Goal: Information Seeking & Learning: Find contact information

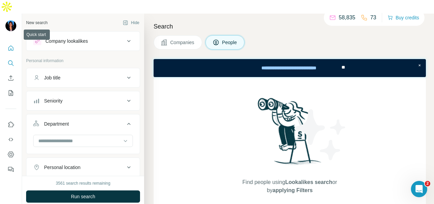
click at [5, 42] on button "Quick start" at bounding box center [10, 48] width 11 height 12
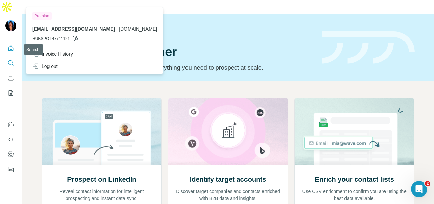
click at [10, 60] on icon "Search" at bounding box center [10, 63] width 7 height 7
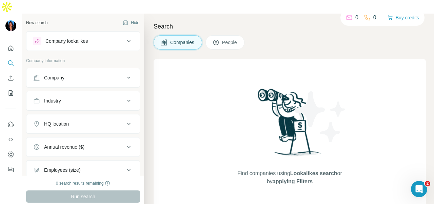
click at [69, 74] on div "Company" at bounding box center [79, 77] width 92 height 7
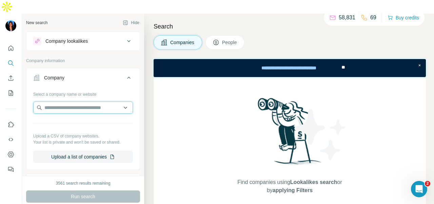
paste input "**********"
click at [103, 101] on input "**********" at bounding box center [83, 107] width 100 height 12
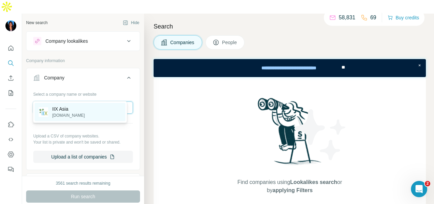
type input "**********"
click at [102, 114] on div "IIX Asia [DOMAIN_NAME]" at bounding box center [80, 112] width 91 height 18
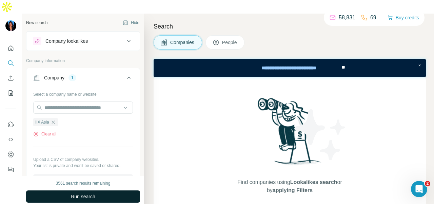
click at [100, 190] on button "Run search" at bounding box center [83, 196] width 114 height 12
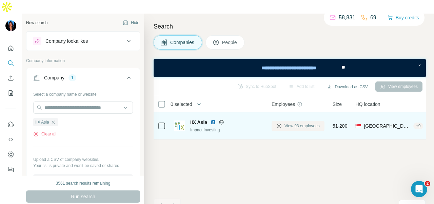
click at [300, 123] on span "View 93 employees" at bounding box center [302, 126] width 35 height 6
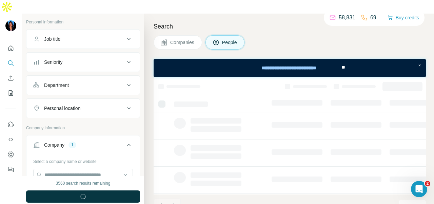
scroll to position [68, 0]
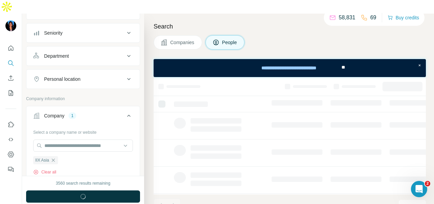
click at [95, 48] on button "Department" at bounding box center [82, 56] width 113 height 16
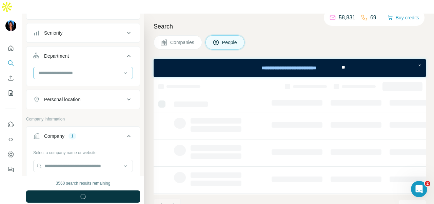
click at [95, 67] on div at bounding box center [82, 76] width 113 height 18
click at [97, 69] on input at bounding box center [80, 72] width 84 height 7
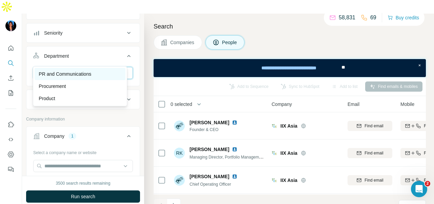
type input "**"
click at [100, 68] on div "PR and Communications" at bounding box center [80, 74] width 91 height 12
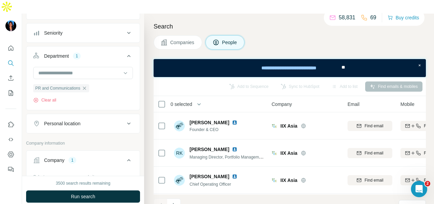
click at [103, 190] on button "Run search" at bounding box center [83, 196] width 114 height 12
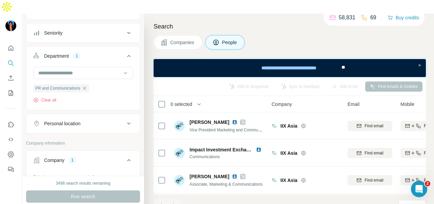
click at [70, 120] on div "Personal location" at bounding box center [62, 123] width 36 height 7
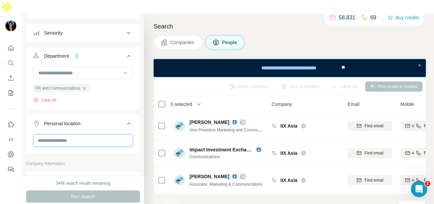
click at [70, 134] on input "text" at bounding box center [83, 140] width 100 height 12
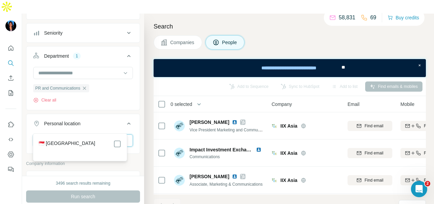
type input "****"
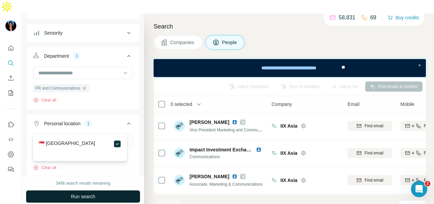
click at [124, 190] on button "Run search" at bounding box center [83, 196] width 114 height 12
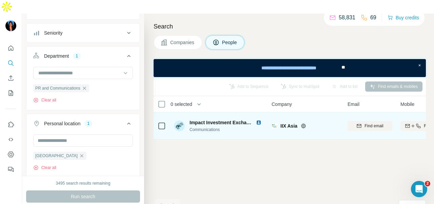
click at [259, 120] on img at bounding box center [258, 122] width 5 height 5
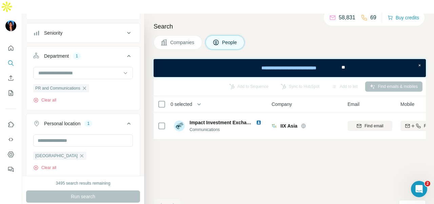
drag, startPoint x: 11, startPoint y: 35, endPoint x: 14, endPoint y: 34, distance: 3.7
click at [11, 45] on icon "Quick start" at bounding box center [10, 47] width 5 height 5
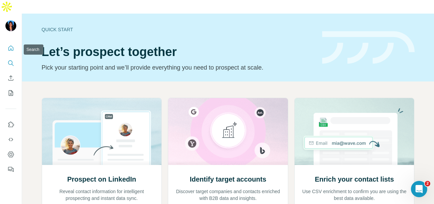
click at [9, 60] on icon "Search" at bounding box center [10, 62] width 4 height 4
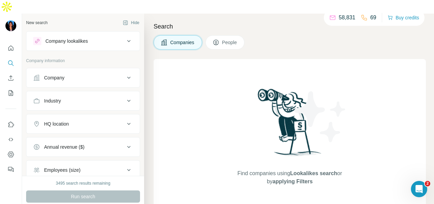
click at [60, 74] on div "Company" at bounding box center [54, 77] width 20 height 7
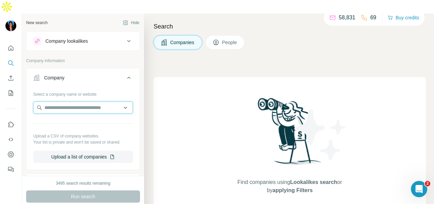
click at [58, 101] on input "text" at bounding box center [83, 107] width 100 height 12
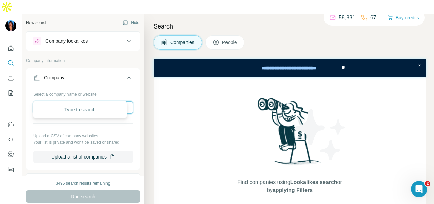
paste input "**********"
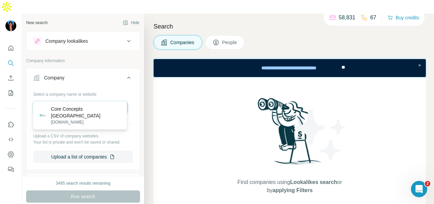
type input "**********"
click at [94, 108] on p "Core Concepts [GEOGRAPHIC_DATA]" at bounding box center [86, 112] width 71 height 14
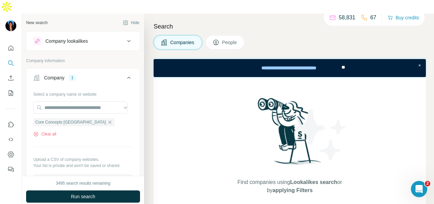
click at [122, 176] on div "3495 search results remaining Run search Clear Save search Share filters" at bounding box center [83, 197] width 122 height 42
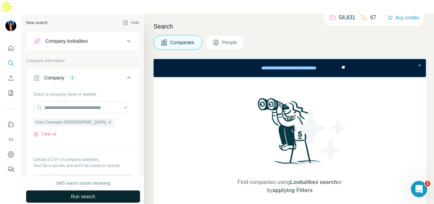
click at [121, 190] on button "Run search" at bounding box center [83, 196] width 114 height 12
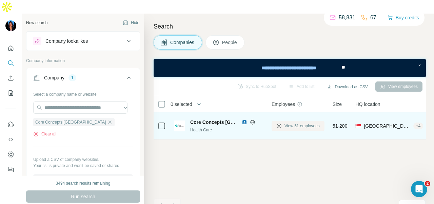
click at [284, 121] on button "View 51 employees" at bounding box center [298, 126] width 53 height 10
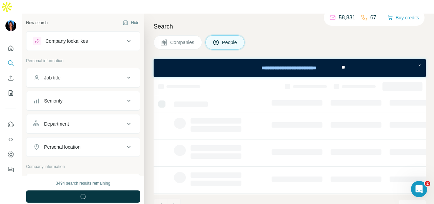
click at [89, 116] on button "Department" at bounding box center [82, 124] width 113 height 16
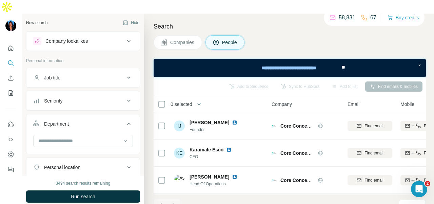
click at [94, 120] on div "Department" at bounding box center [79, 123] width 92 height 7
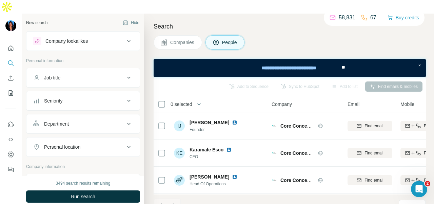
click at [88, 116] on button "Department" at bounding box center [82, 124] width 113 height 16
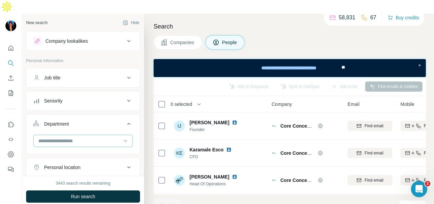
click at [93, 137] on input at bounding box center [80, 140] width 84 height 7
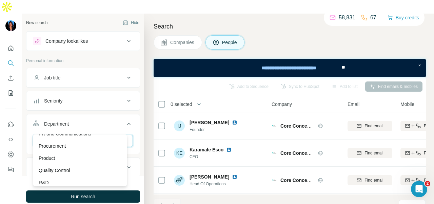
scroll to position [170, 0]
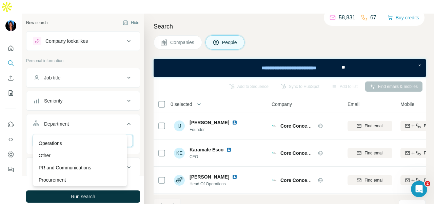
type input "**"
click at [93, 163] on div "PR and Communications" at bounding box center [80, 167] width 91 height 12
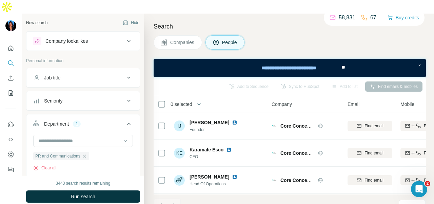
click at [103, 190] on button "Run search" at bounding box center [83, 196] width 114 height 12
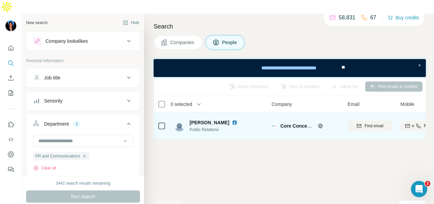
click at [232, 120] on img at bounding box center [234, 122] width 5 height 5
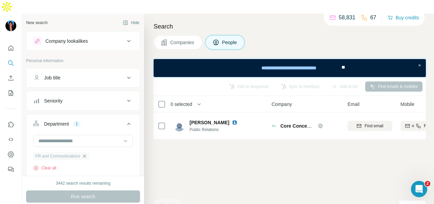
click at [86, 153] on icon "button" at bounding box center [84, 155] width 5 height 5
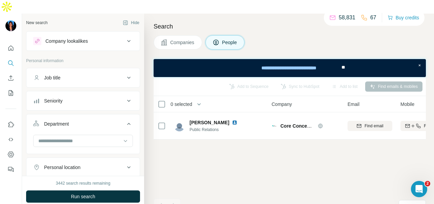
click at [90, 159] on button "Personal location" at bounding box center [82, 167] width 113 height 16
click at [89, 164] on div "Personal location" at bounding box center [79, 167] width 92 height 7
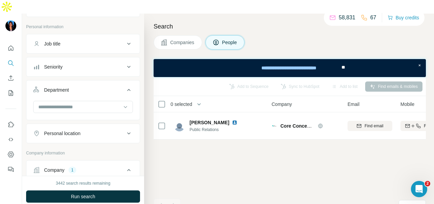
click at [84, 125] on button "Personal location" at bounding box center [82, 133] width 113 height 16
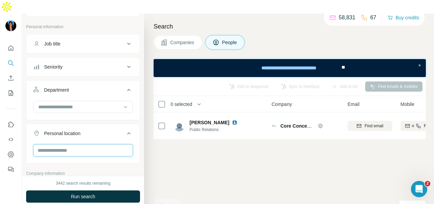
click at [83, 144] on input "text" at bounding box center [83, 150] width 100 height 12
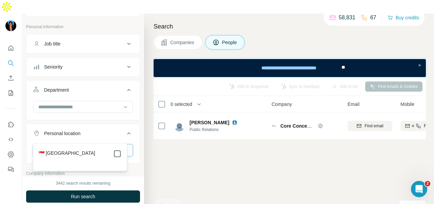
type input "*********"
click at [121, 156] on icon at bounding box center [117, 154] width 8 height 8
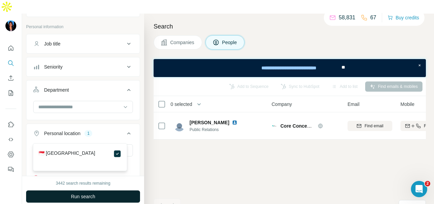
click at [113, 190] on button "Run search" at bounding box center [83, 196] width 114 height 12
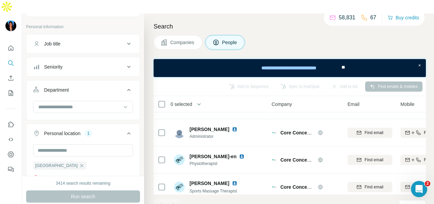
scroll to position [204, 0]
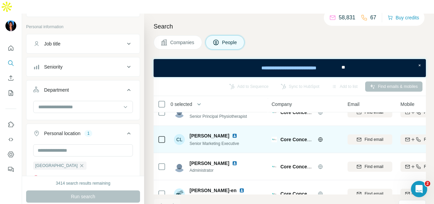
click at [232, 133] on img at bounding box center [234, 135] width 5 height 5
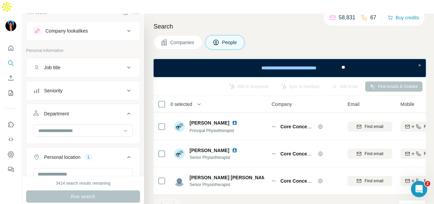
scroll to position [0, 0]
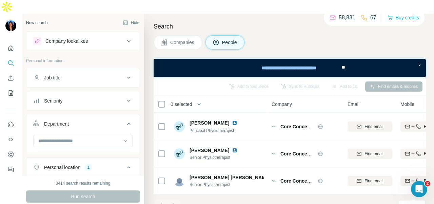
click at [60, 74] on div "Job title" at bounding box center [52, 77] width 16 height 7
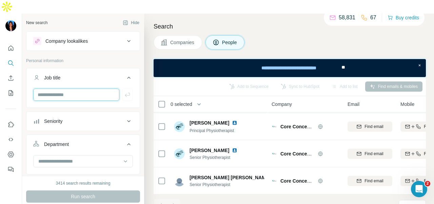
click at [81, 89] on input "text" at bounding box center [76, 95] width 86 height 12
drag, startPoint x: 81, startPoint y: 83, endPoint x: 78, endPoint y: 35, distance: 48.3
click at [78, 38] on div "Company lookalikes" at bounding box center [66, 41] width 42 height 7
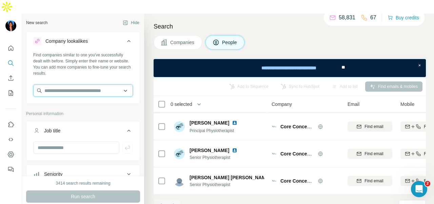
click at [79, 84] on input "text" at bounding box center [83, 90] width 100 height 12
